Goal: Go to known website: Access a specific website the user already knows

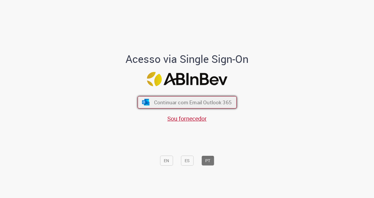
click at [181, 105] on span "Continuar com Email Outlook 365" at bounding box center [193, 102] width 78 height 7
click at [205, 101] on span "Continuar com Email Outlook 365" at bounding box center [193, 102] width 78 height 7
